Goal: Subscribe to service/newsletter

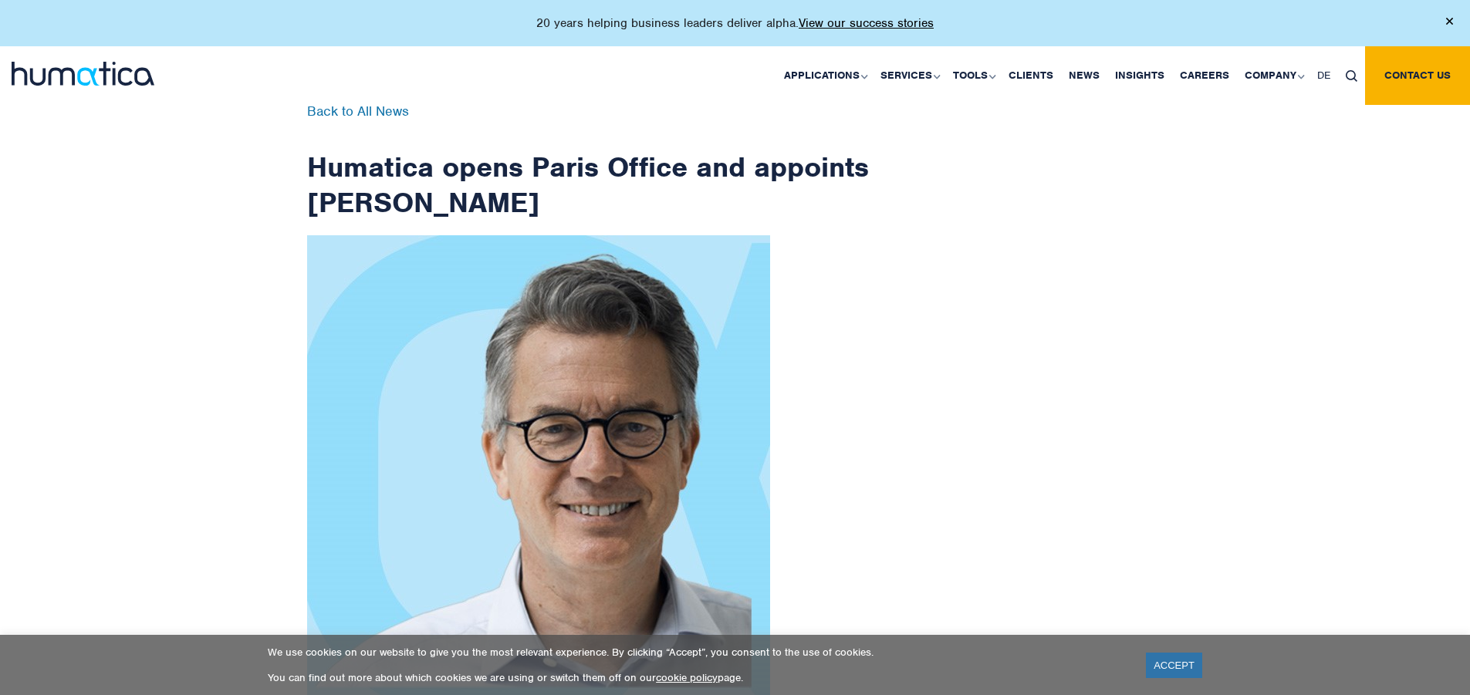
scroll to position [2462, 0]
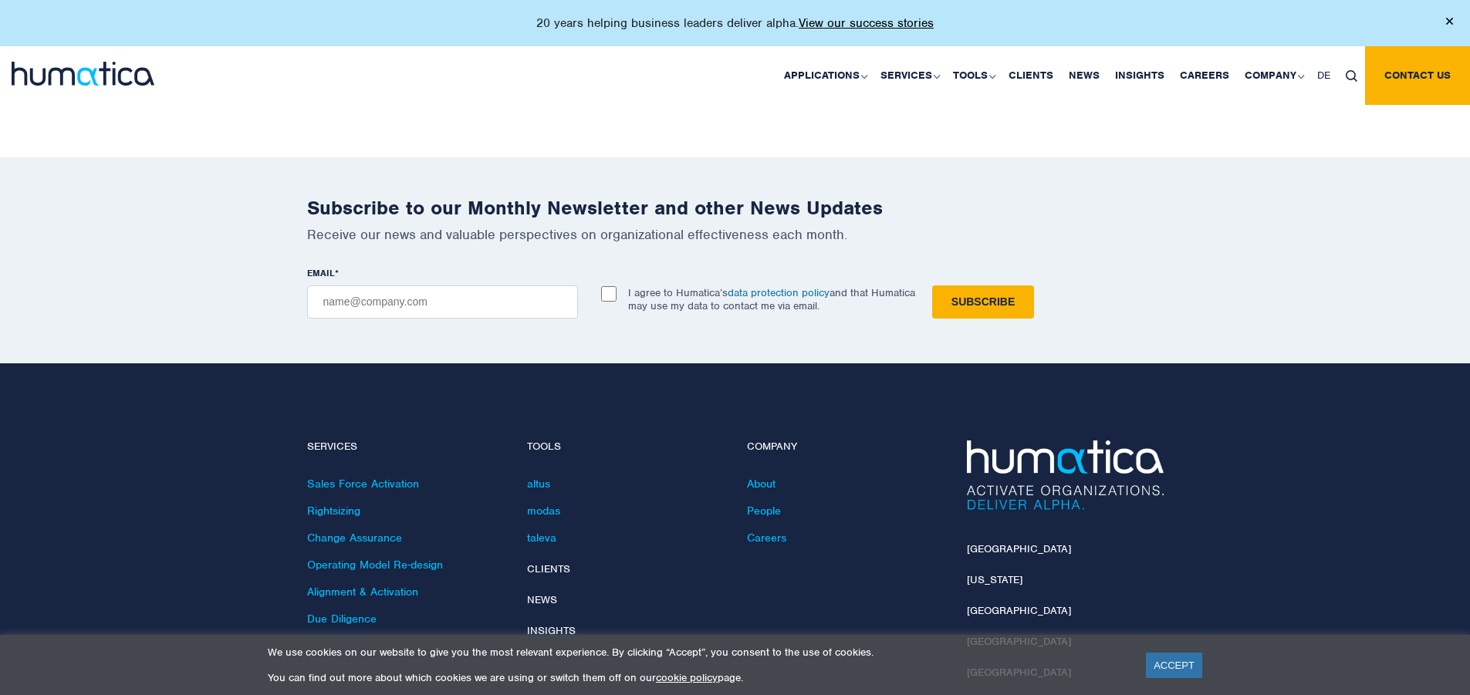
checkbox input "true"
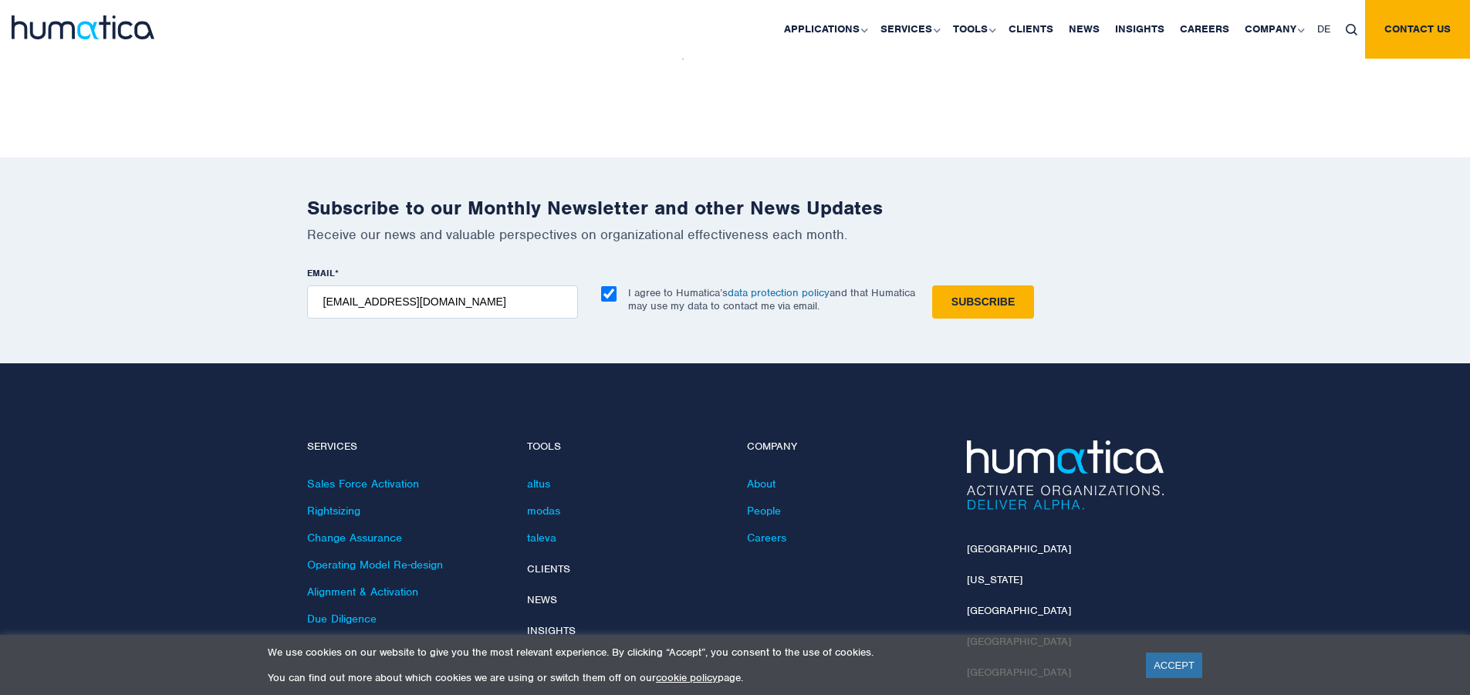
type input "[EMAIL_ADDRESS][DOMAIN_NAME]"
click at [932, 286] on input "Subscribe" at bounding box center [983, 302] width 102 height 33
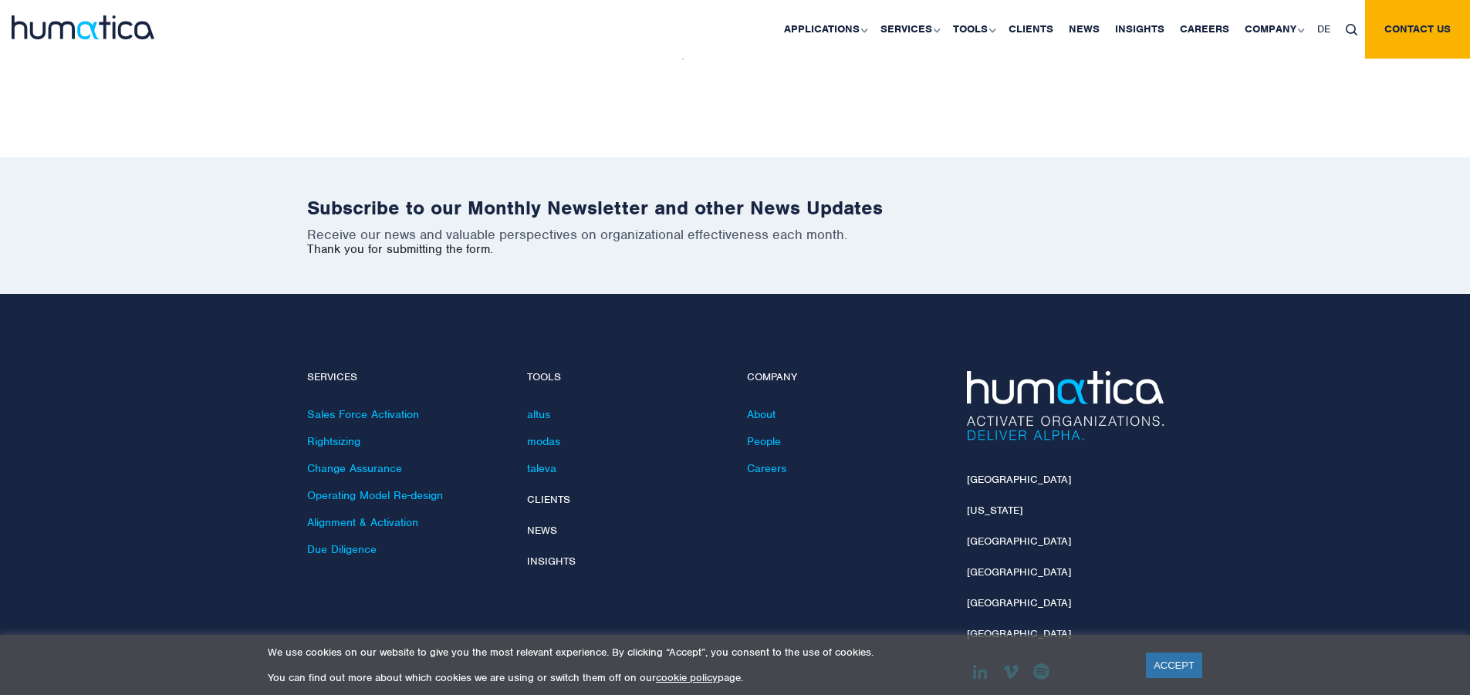
scroll to position [2392, 0]
